Goal: Transaction & Acquisition: Purchase product/service

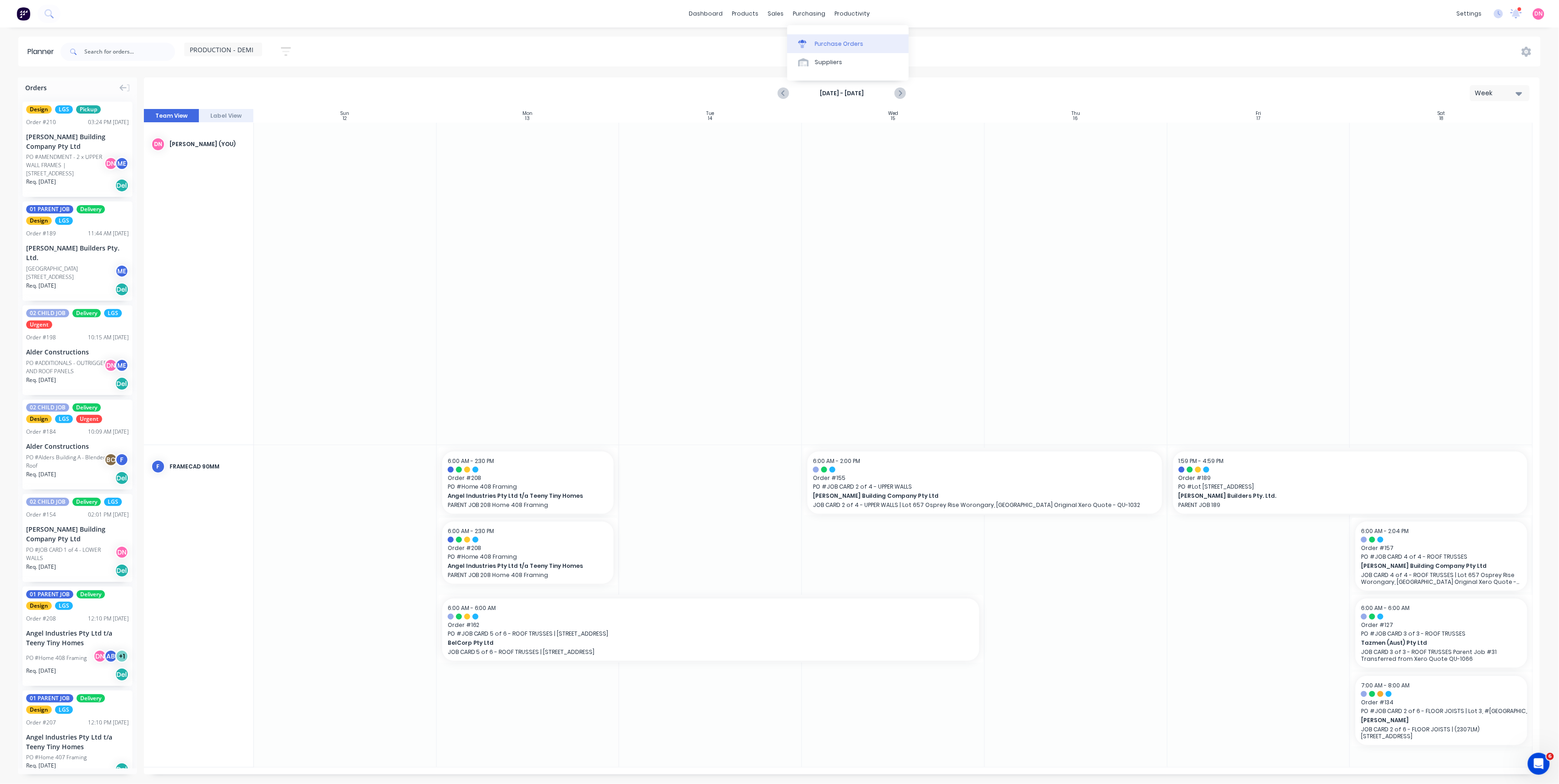
click at [805, 40] on icon at bounding box center [802, 44] width 8 height 8
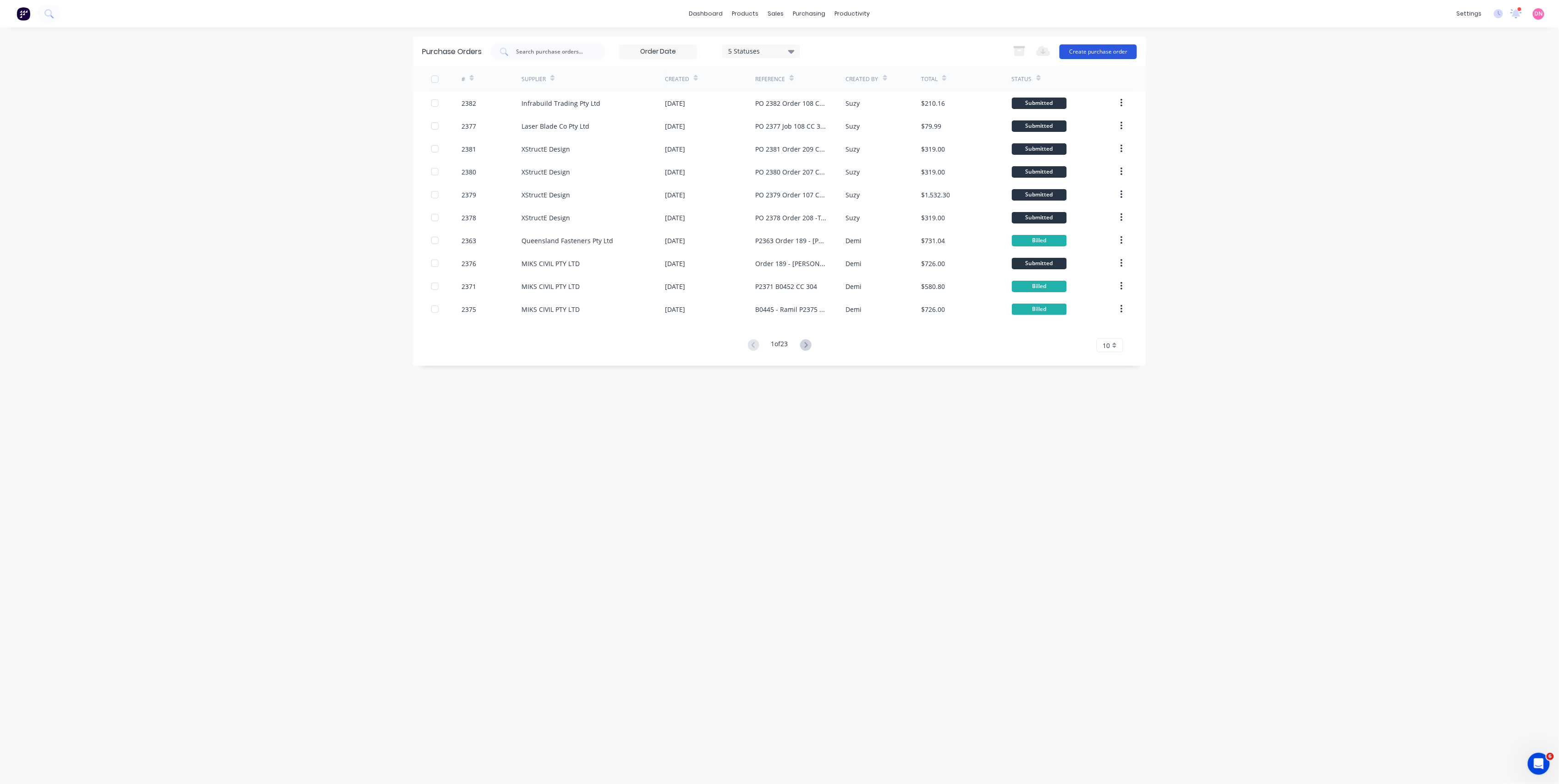
click at [1104, 50] on button "Create purchase order" at bounding box center [1098, 52] width 78 height 15
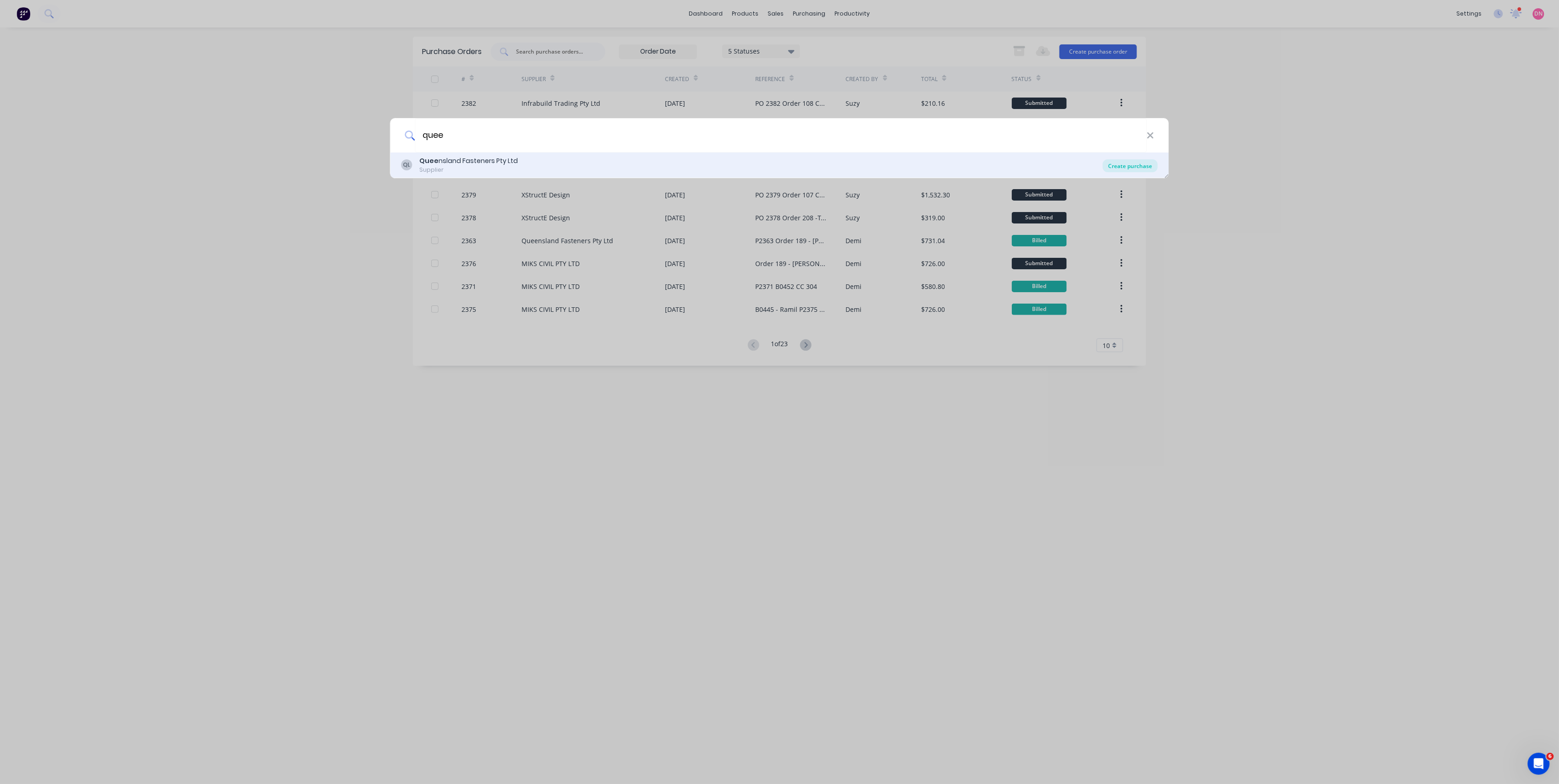
type input "quee"
click at [1144, 166] on div "Create purchase" at bounding box center [1130, 166] width 55 height 13
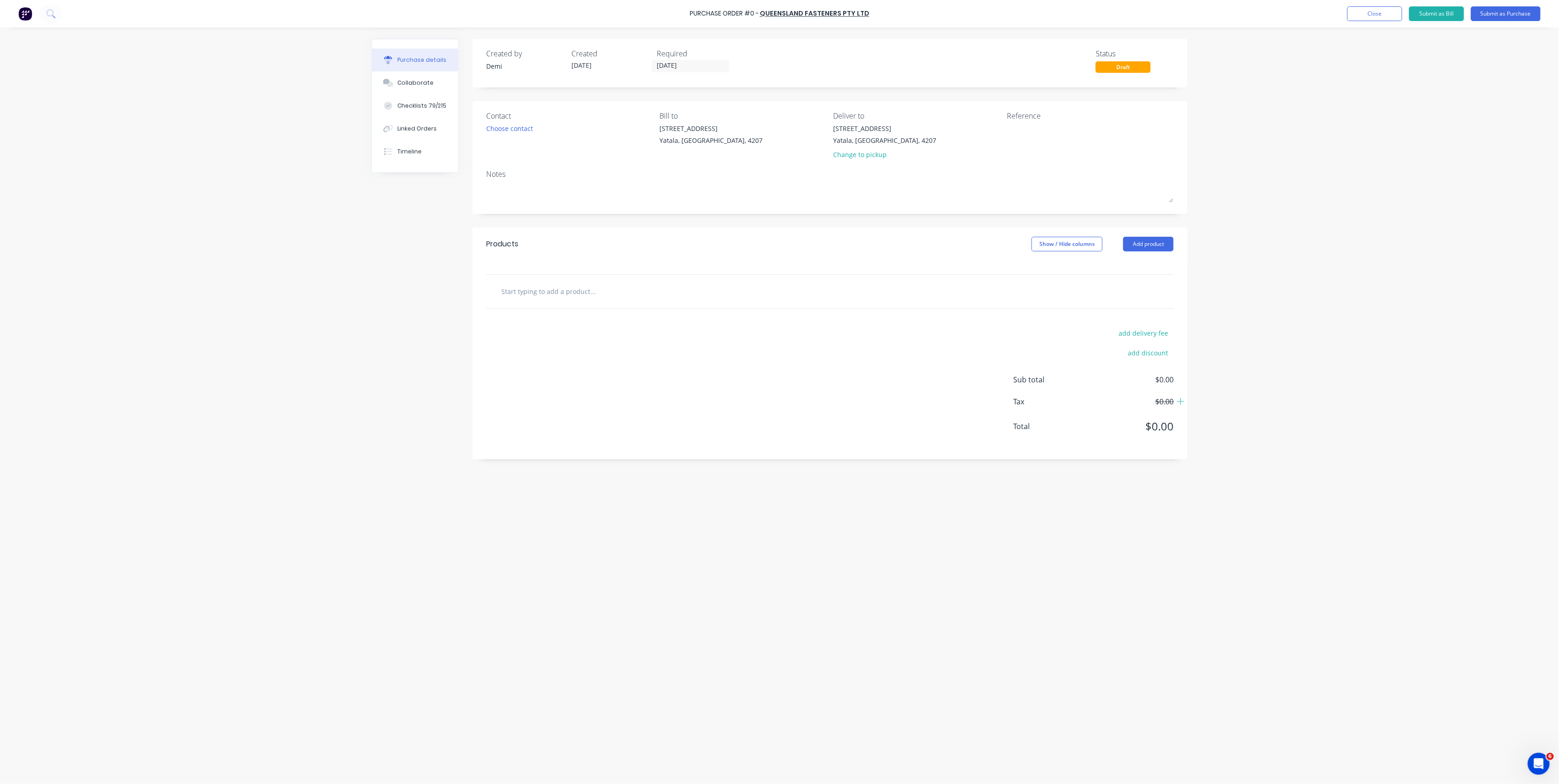
click at [577, 299] on input "text" at bounding box center [592, 291] width 184 height 19
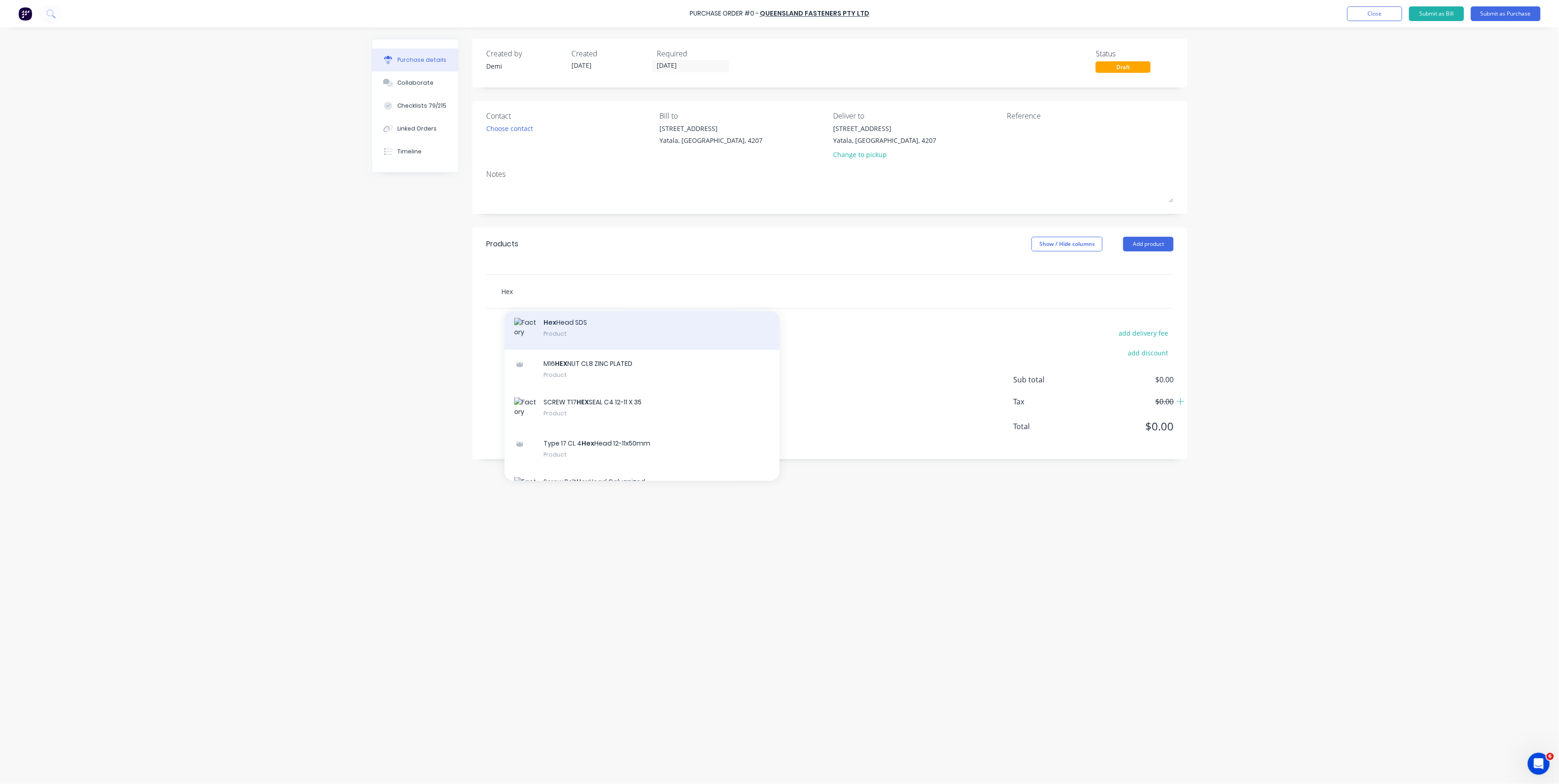
type input "Hex"
click at [608, 350] on div "Hex Head SDS Product" at bounding box center [642, 329] width 275 height 41
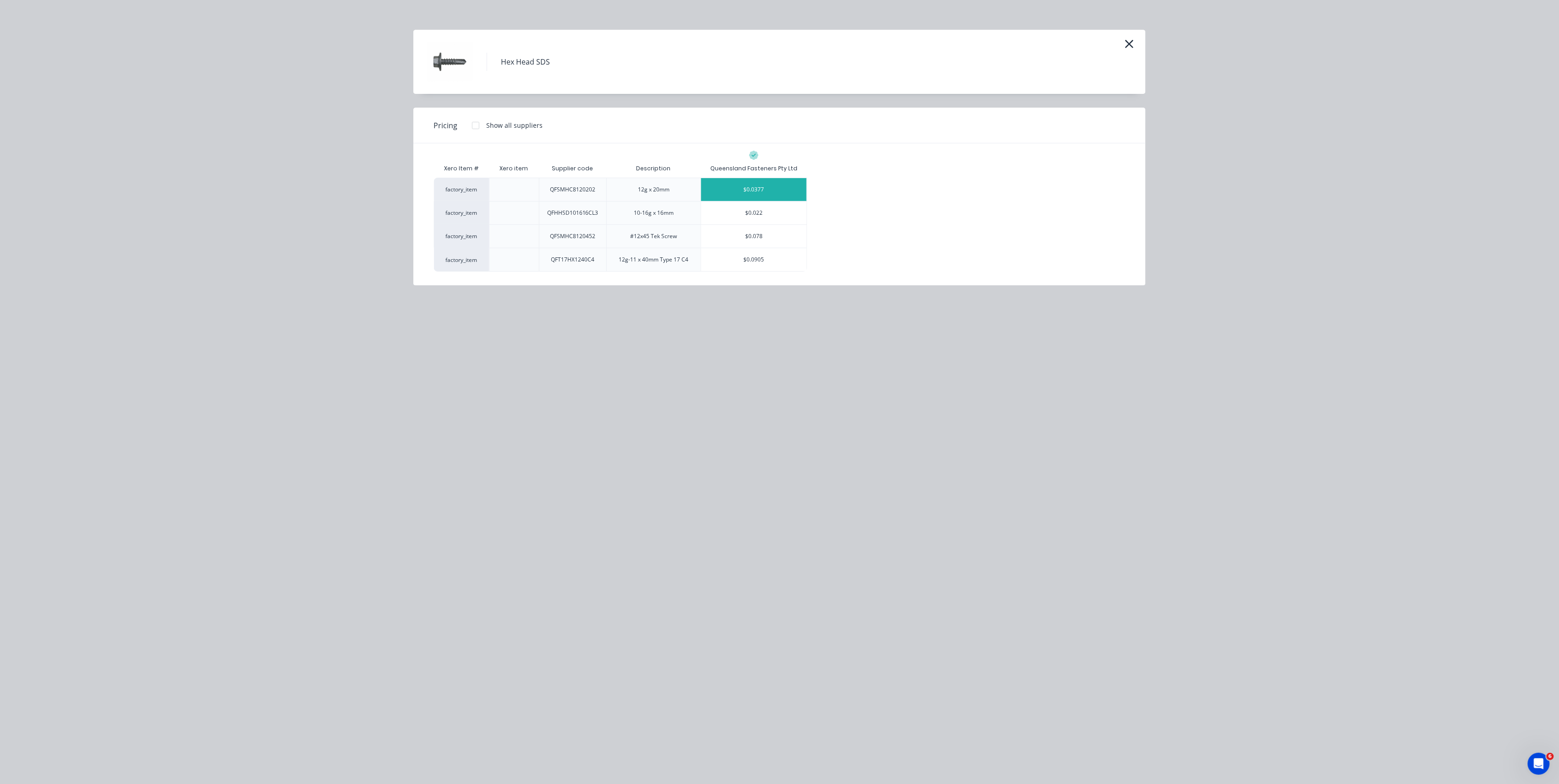
click at [716, 197] on div "$0.0377" at bounding box center [754, 189] width 105 height 23
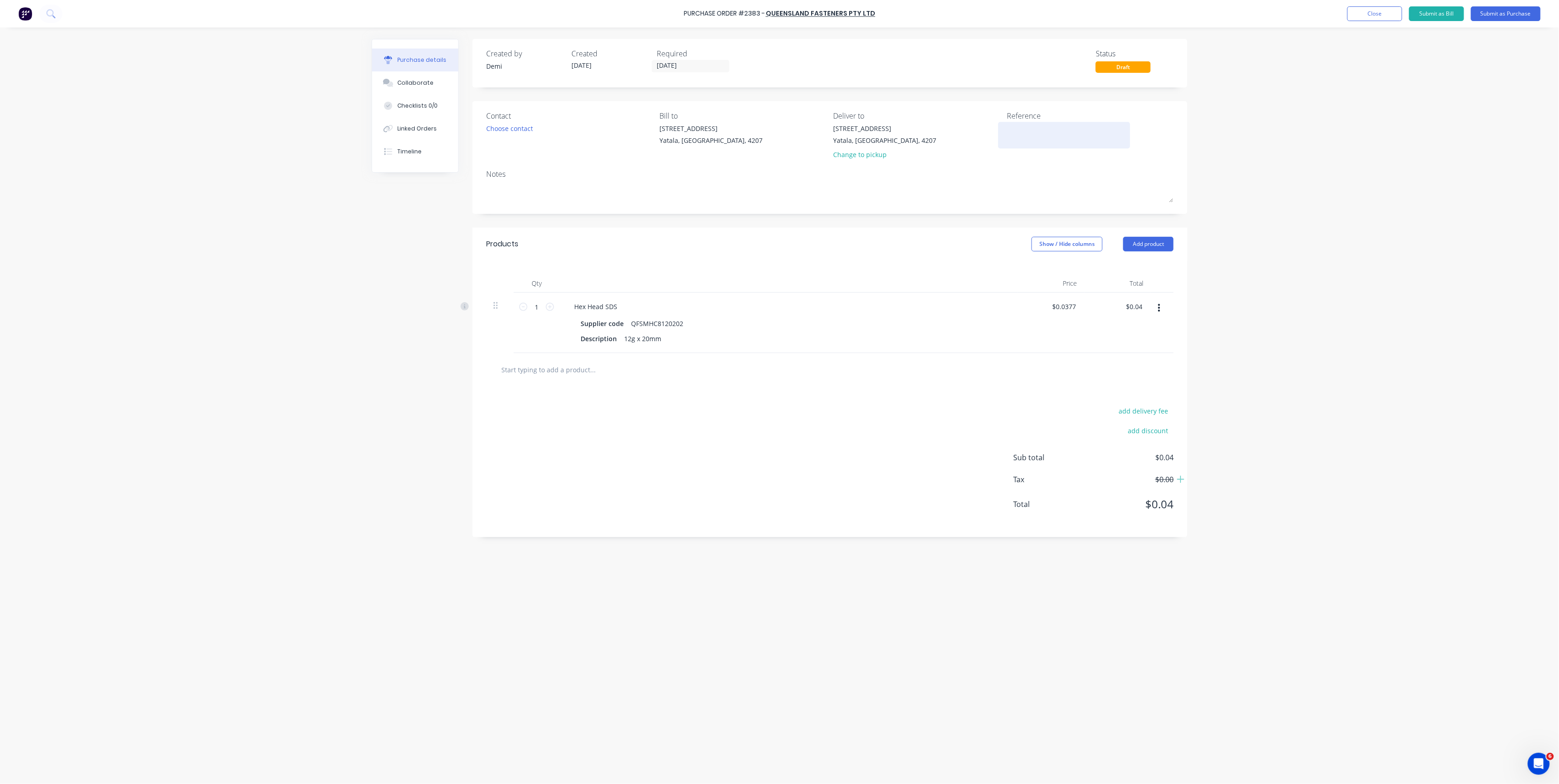
click at [1049, 138] on textarea at bounding box center [1064, 134] width 115 height 21
type textarea "x"
type textarea "T"
type textarea "x"
type textarea "Ta"
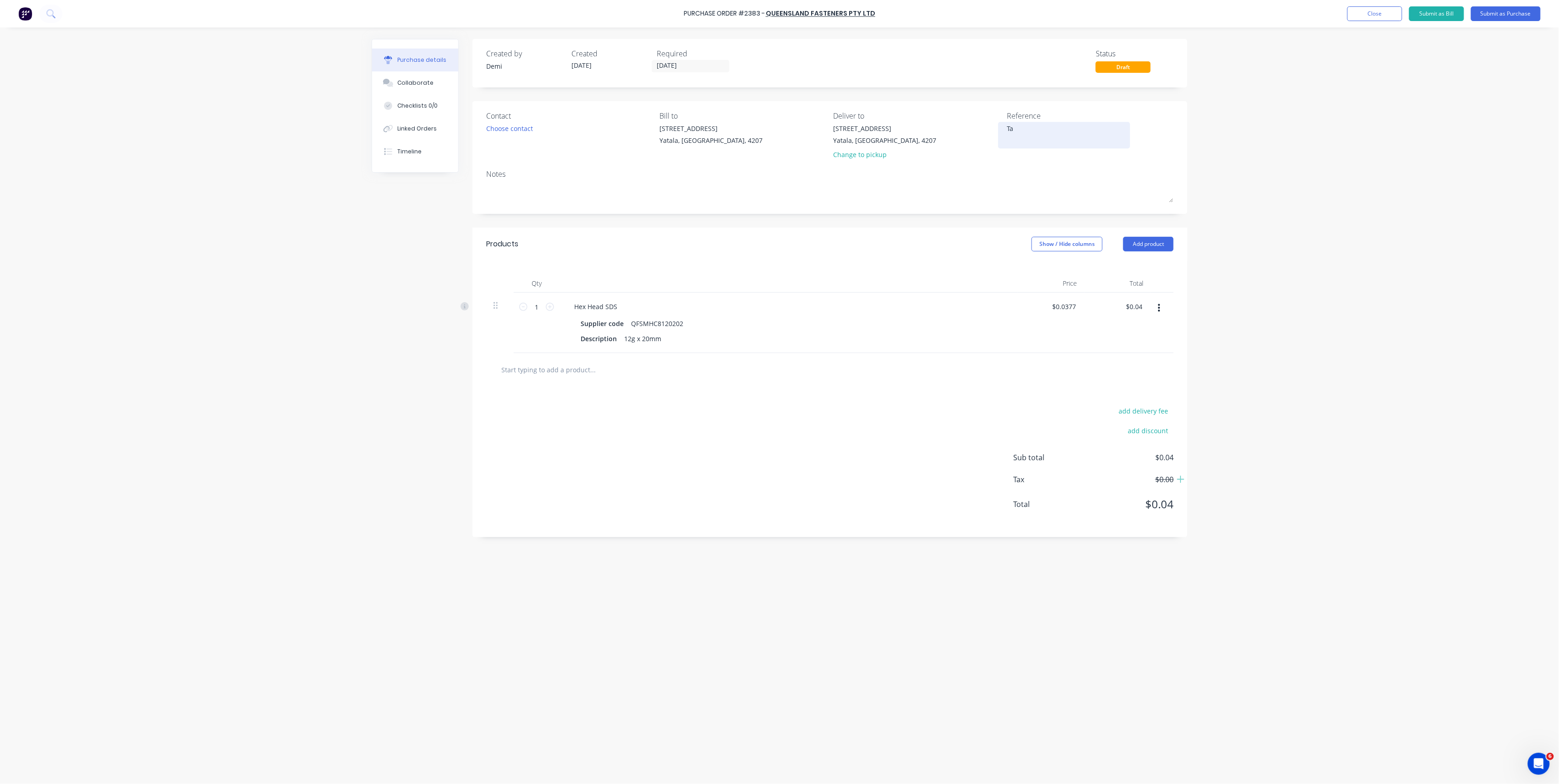
type textarea "x"
type textarea "Taz"
type textarea "x"
type textarea "Tazm"
type textarea "x"
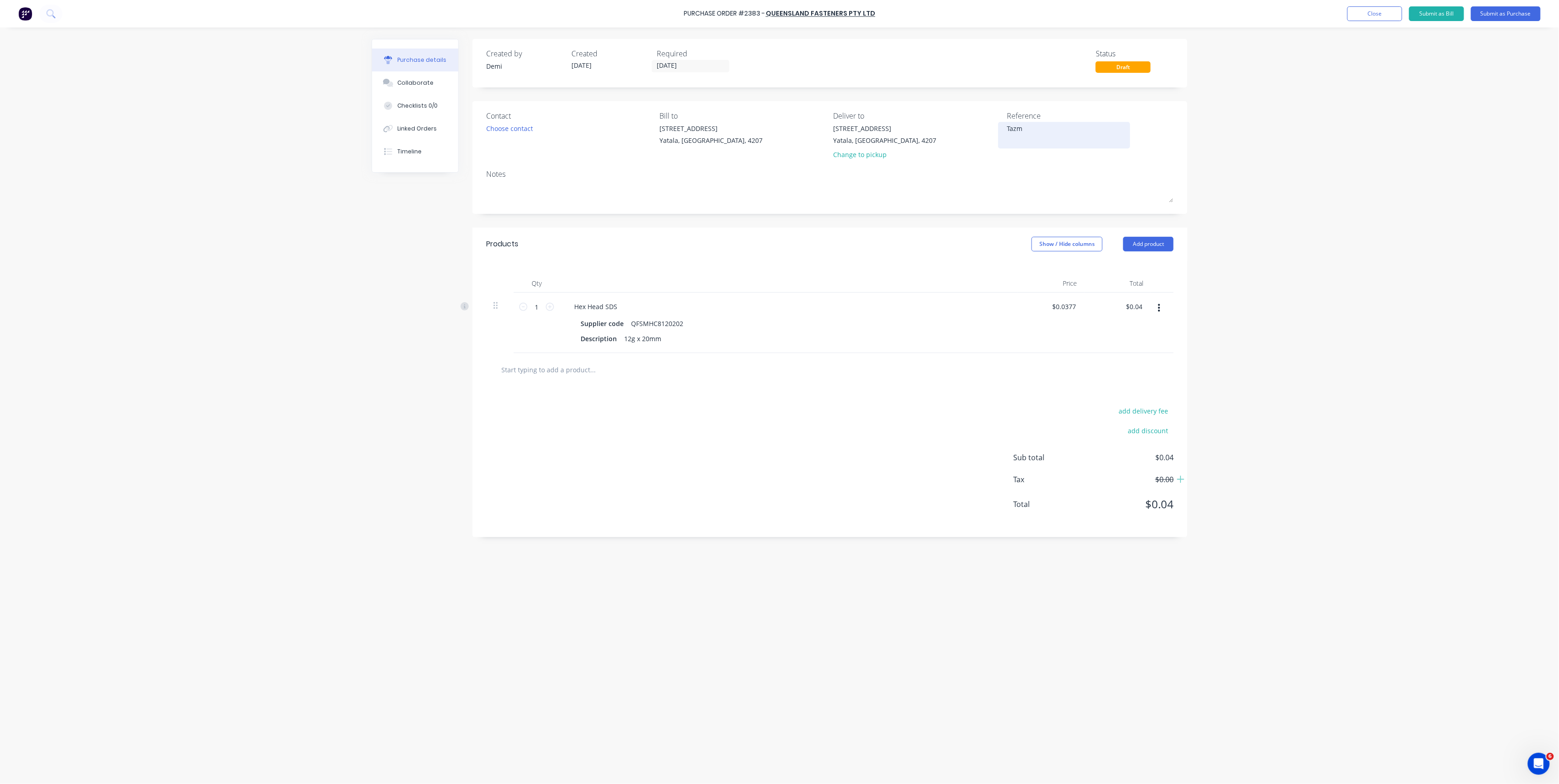
type textarea "Tazme"
type textarea "x"
type textarea "Tazmen"
type textarea "x"
type textarea "Tazmen"
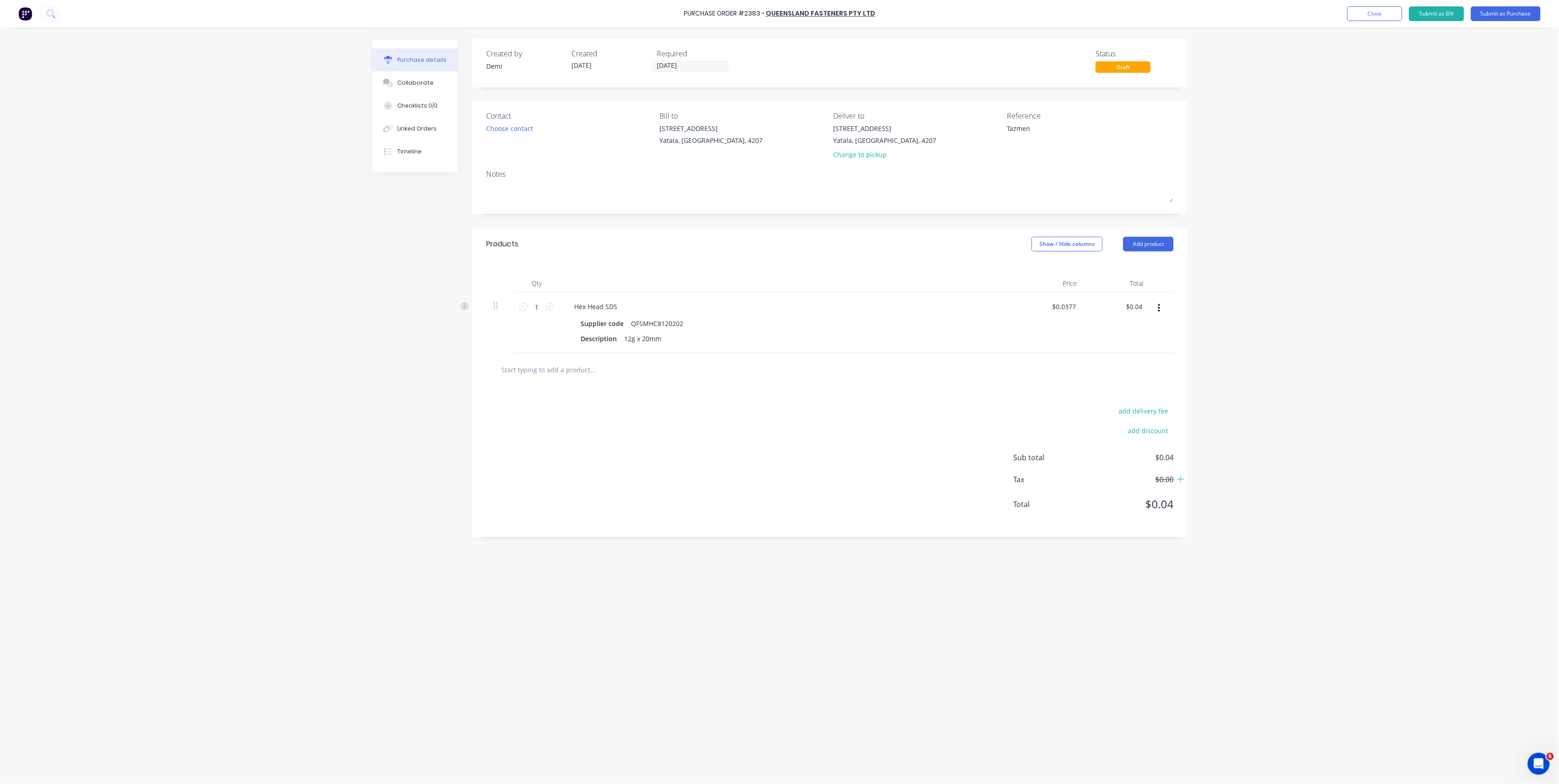
type textarea "x"
type textarea "Tazmen"
type textarea "x"
